Goal: Check status: Check status

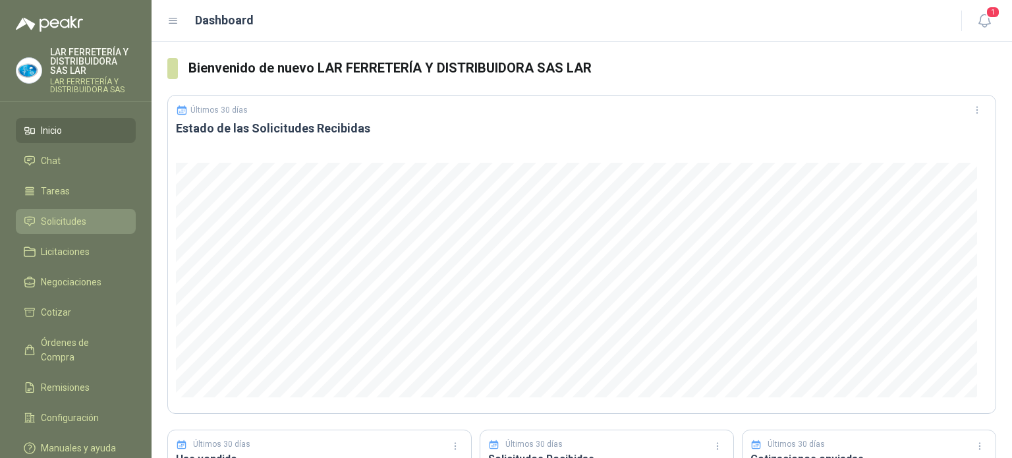
click at [83, 221] on span "Solicitudes" at bounding box center [63, 221] width 45 height 15
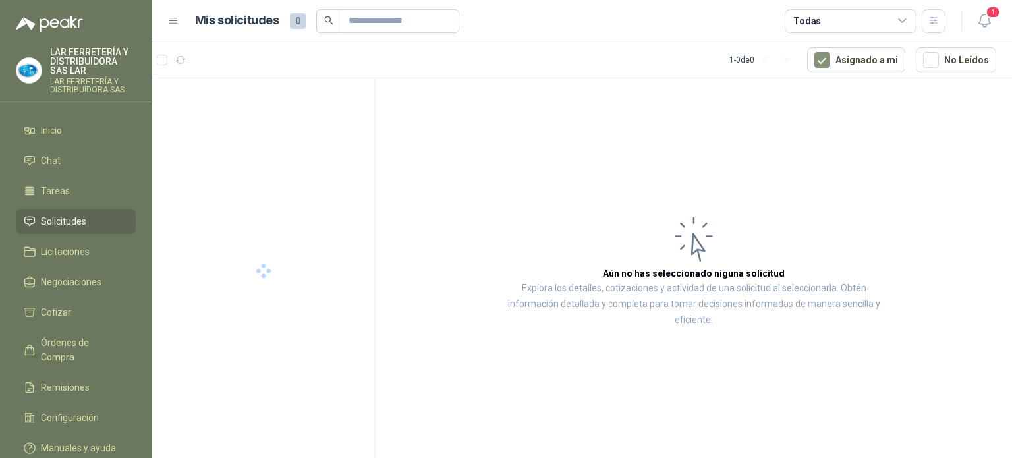
click at [798, 19] on div "Todas" at bounding box center [808, 21] width 28 height 15
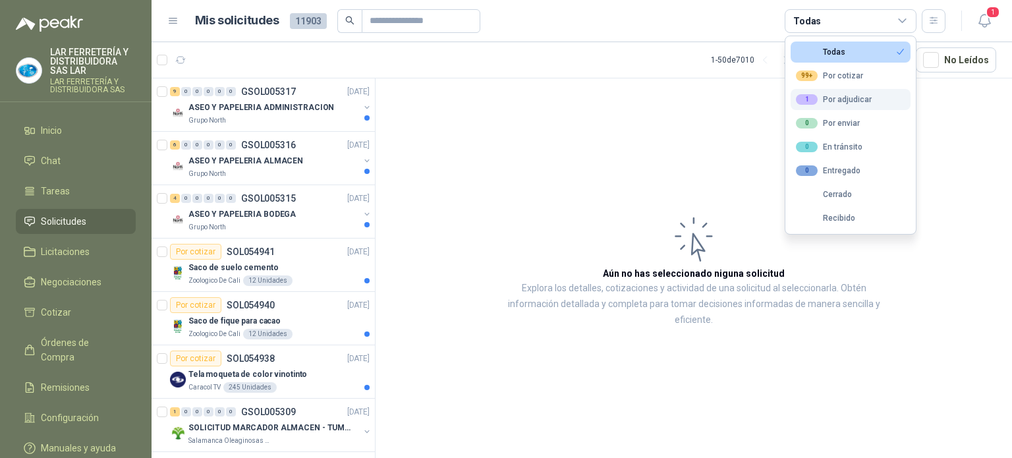
click at [815, 103] on div "1" at bounding box center [807, 99] width 22 height 11
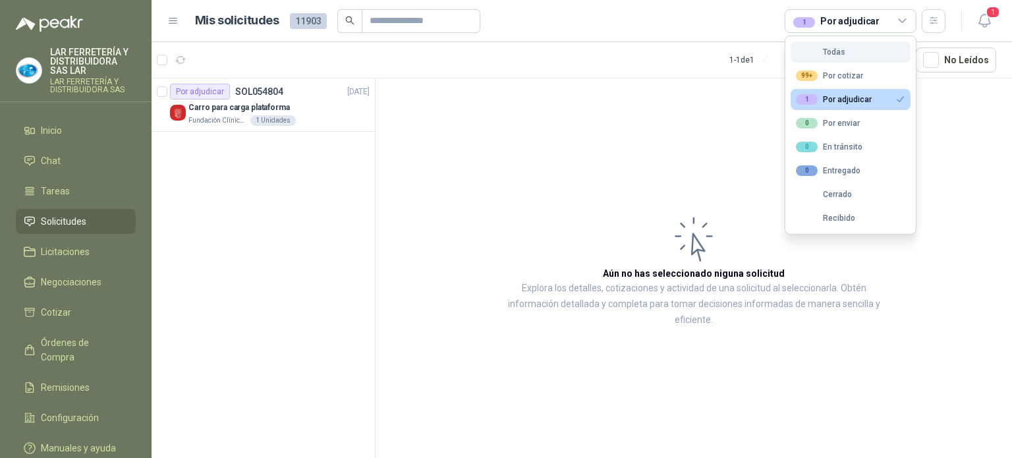
click at [821, 54] on div "Todas" at bounding box center [820, 51] width 49 height 9
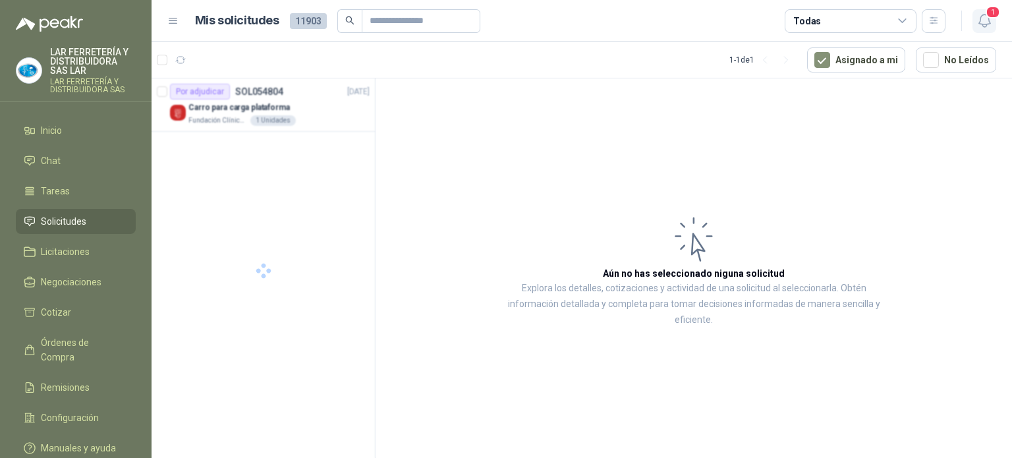
click at [982, 18] on icon "button" at bounding box center [985, 21] width 16 height 16
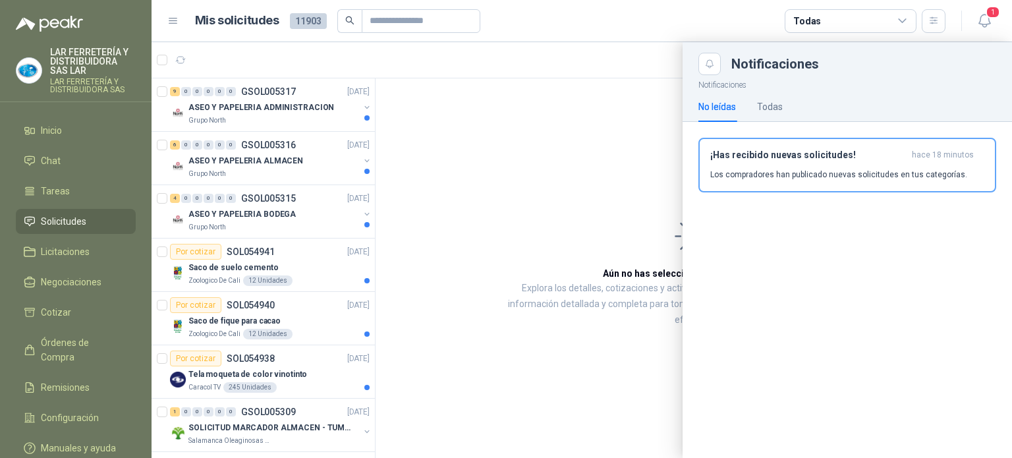
click at [693, 22] on article "Mis solicitudes 11903 Todas" at bounding box center [570, 21] width 751 height 24
click at [271, 114] on div at bounding box center [582, 250] width 861 height 416
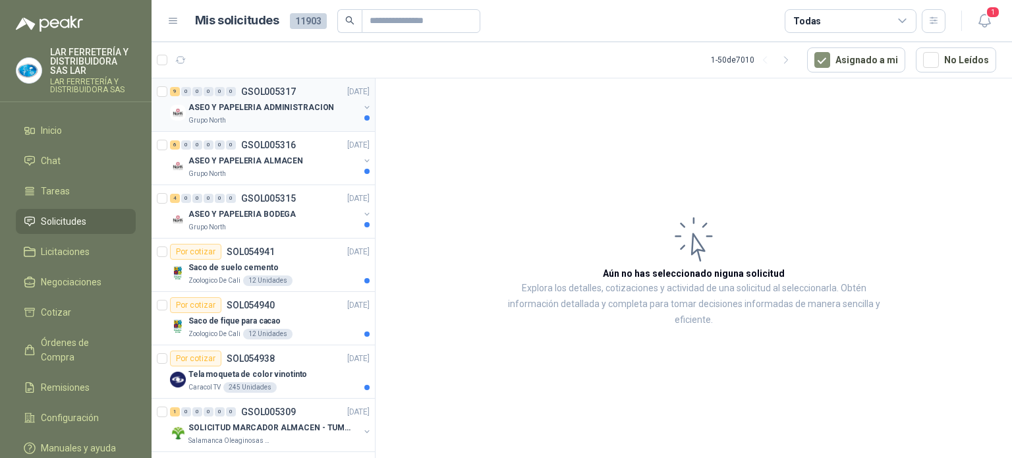
click at [273, 110] on p "ASEO Y PAPELERIA ADMINISTRACION" at bounding box center [262, 108] width 146 height 13
